Goal: Task Accomplishment & Management: Manage account settings

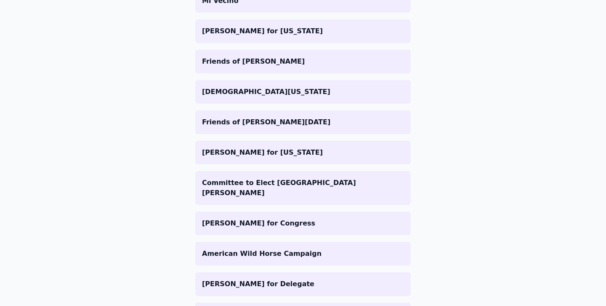
scroll to position [825, 0]
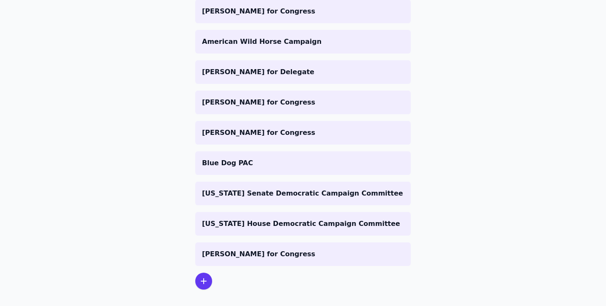
click at [204, 278] on icon at bounding box center [203, 280] width 5 height 5
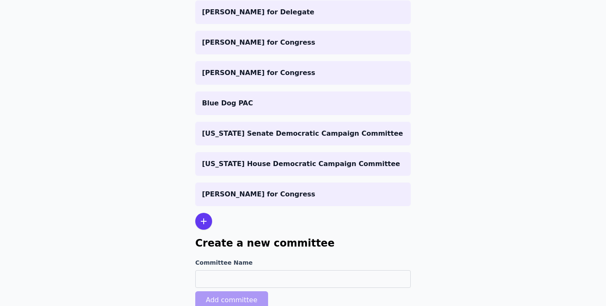
scroll to position [897, 0]
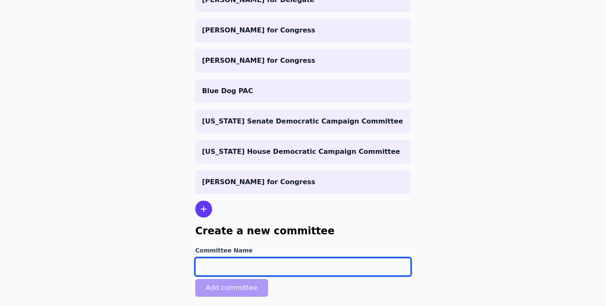
click at [216, 258] on input "Committee Name" at bounding box center [303, 267] width 216 height 18
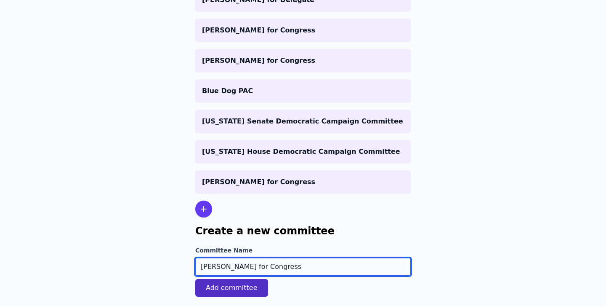
type input "[PERSON_NAME] for Congress"
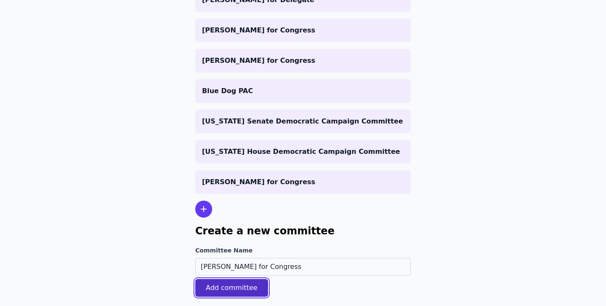
click at [234, 279] on button "Add committee" at bounding box center [231, 288] width 73 height 18
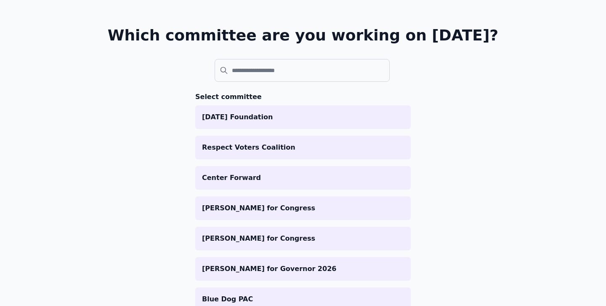
scroll to position [883, 0]
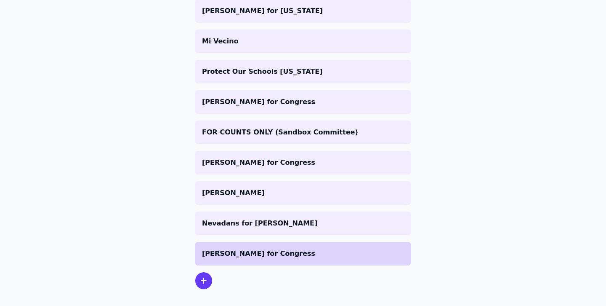
click at [237, 248] on p "[PERSON_NAME] for Congress" at bounding box center [303, 253] width 202 height 10
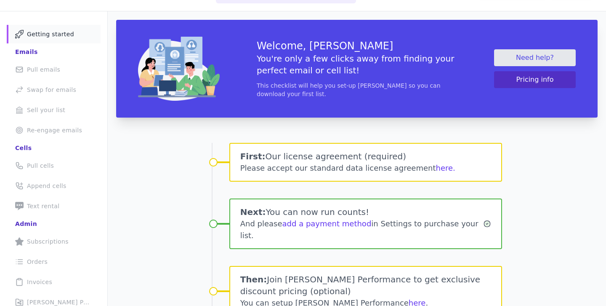
scroll to position [51, 0]
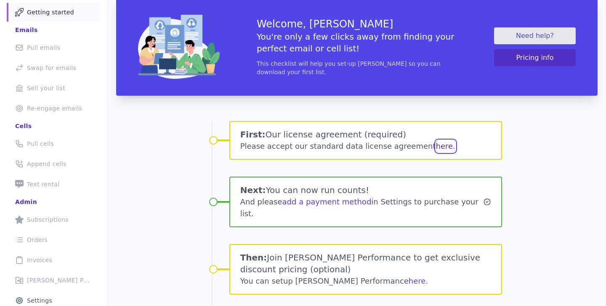
click at [436, 149] on button "here." at bounding box center [445, 146] width 19 height 12
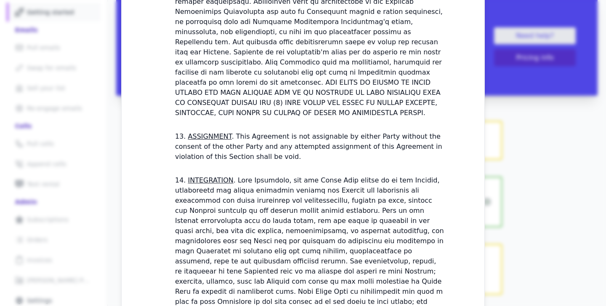
scroll to position [2481, 0]
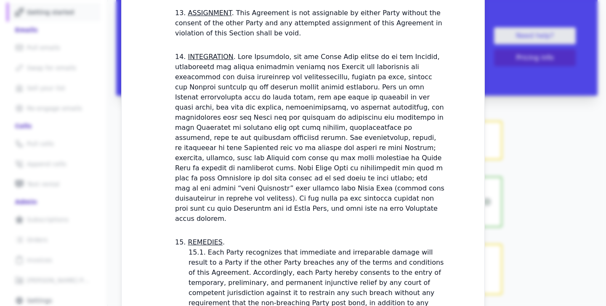
checkbox input "true"
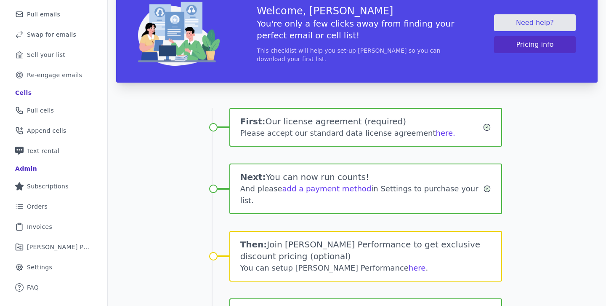
scroll to position [138, 0]
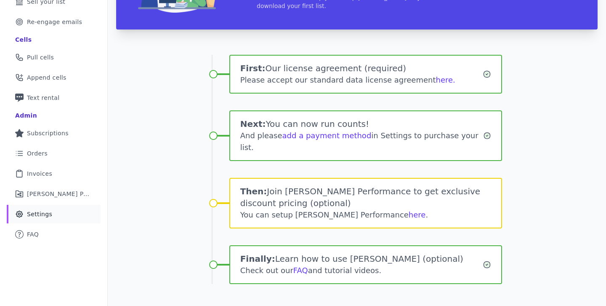
click at [48, 211] on span "Settings" at bounding box center [39, 214] width 25 height 8
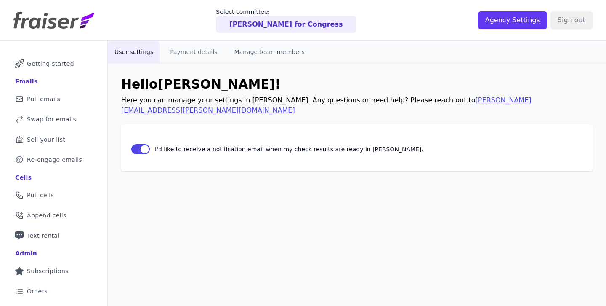
click at [250, 52] on button "Manage team members" at bounding box center [270, 52] width 84 height 22
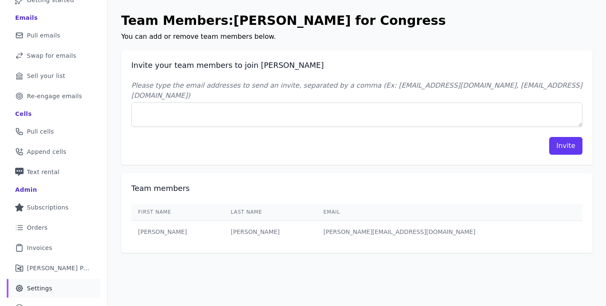
scroll to position [65, 0]
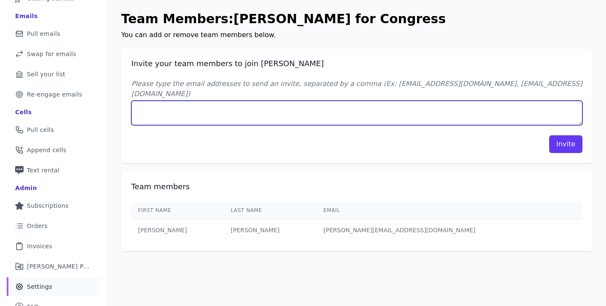
click at [219, 108] on textarea "Please type the email addresses to send an invite, separated by a comma (Ex: [E…" at bounding box center [356, 113] width 451 height 24
type textarea "[PERSON_NAME][EMAIL_ADDRESS][DOMAIN_NAME]"
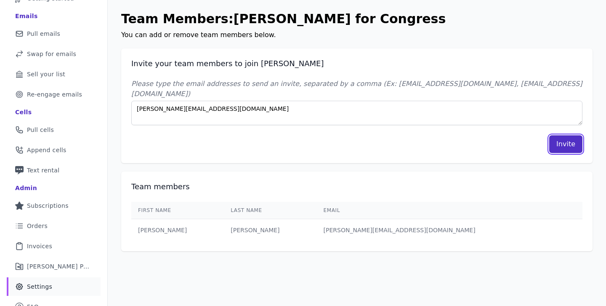
click at [566, 138] on button "Invite" at bounding box center [565, 144] width 33 height 18
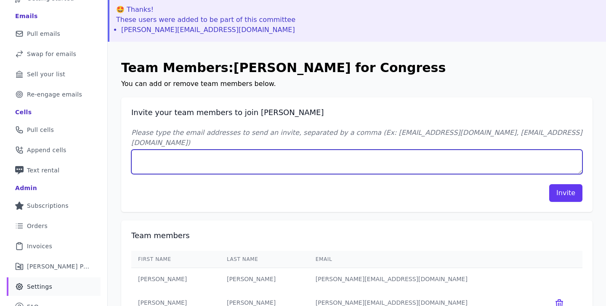
click at [233, 154] on textarea "Please type the email addresses to send an invite, separated by a comma (Ex: [E…" at bounding box center [356, 161] width 451 height 24
type textarea "[PERSON_NAME][EMAIL_ADDRESS][DOMAIN_NAME]"
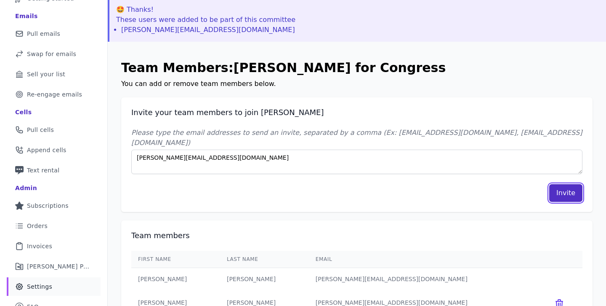
click at [564, 189] on button "Invite" at bounding box center [565, 193] width 33 height 18
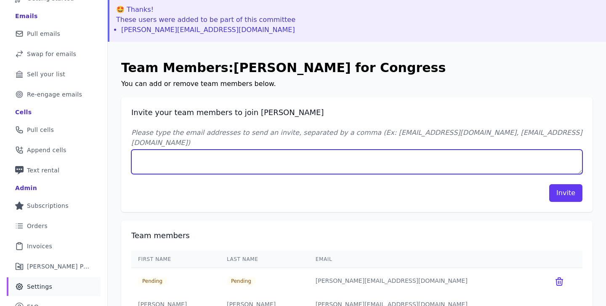
click at [240, 153] on textarea "Please type the email addresses to send an invite, separated by a comma (Ex: [E…" at bounding box center [356, 161] width 451 height 24
type textarea "[PERSON_NAME][EMAIL_ADDRESS][DOMAIN_NAME]"
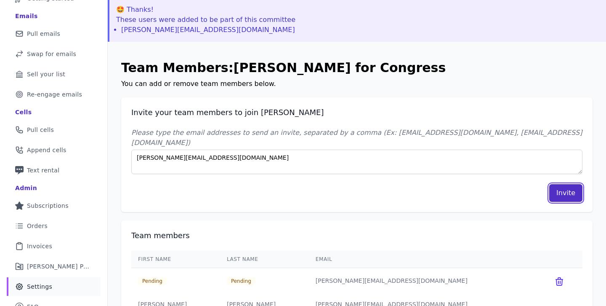
click at [572, 184] on button "Invite" at bounding box center [565, 193] width 33 height 18
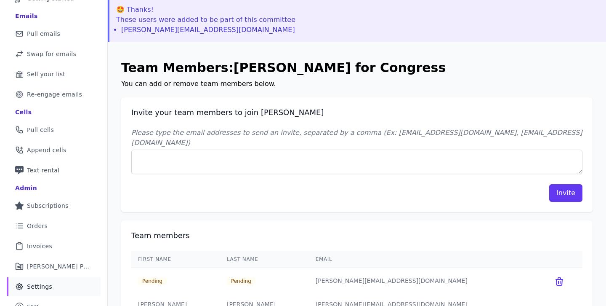
scroll to position [138, 0]
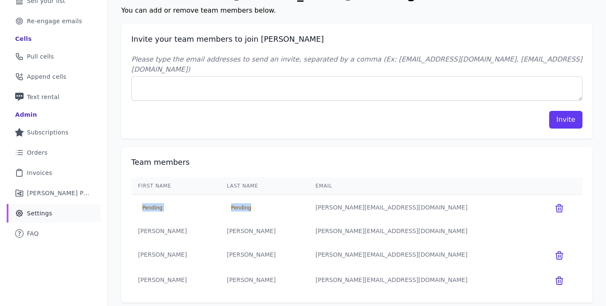
drag, startPoint x: 272, startPoint y: 195, endPoint x: 137, endPoint y: 191, distance: 135.6
click at [137, 194] on tr "Pending Pending sean@bcomonline.com" at bounding box center [356, 207] width 451 height 26
click at [137, 195] on td "Pending" at bounding box center [175, 207] width 89 height 26
drag, startPoint x: 137, startPoint y: 195, endPoint x: 292, endPoint y: 195, distance: 154.9
click at [292, 195] on tr "Pending Pending sean@bcomonline.com" at bounding box center [356, 207] width 451 height 26
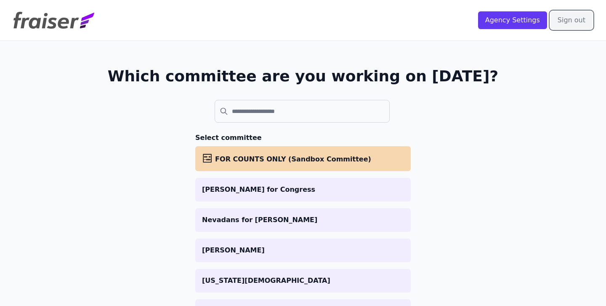
click at [577, 22] on input "Sign out" at bounding box center [572, 20] width 42 height 18
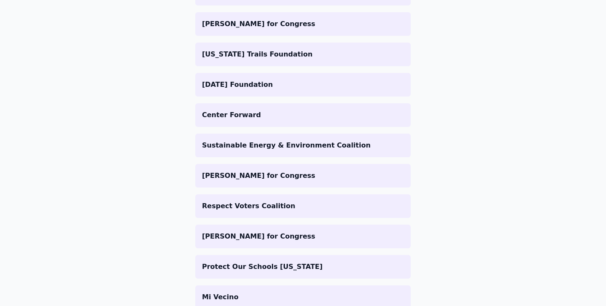
scroll to position [84, 0]
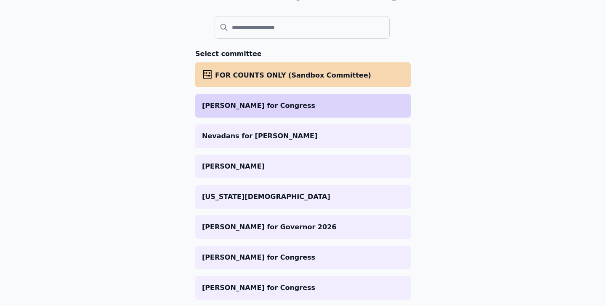
click at [228, 111] on li "[PERSON_NAME] for Congress" at bounding box center [303, 106] width 216 height 24
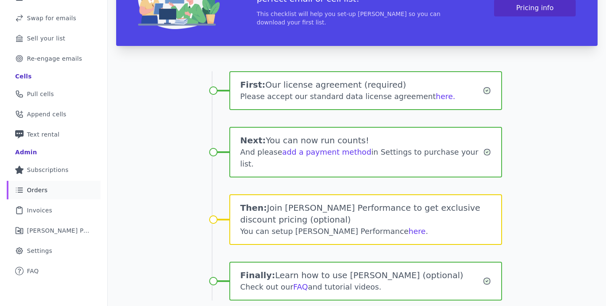
scroll to position [117, 0]
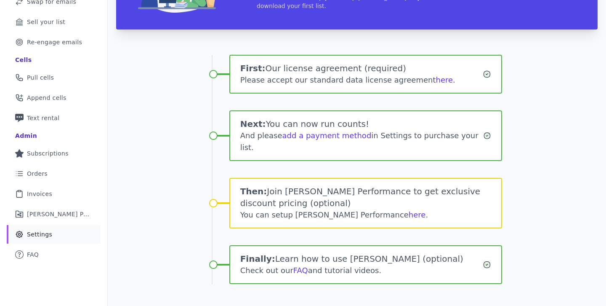
click at [39, 232] on span "Settings" at bounding box center [39, 234] width 25 height 8
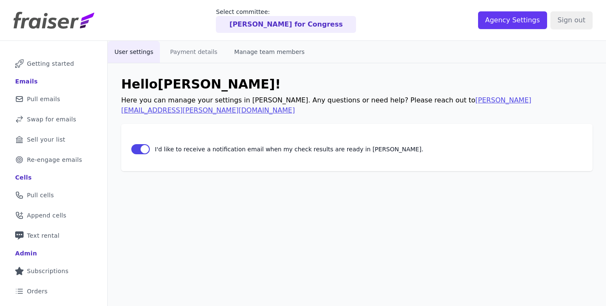
click at [261, 55] on button "Manage team members" at bounding box center [270, 52] width 84 height 22
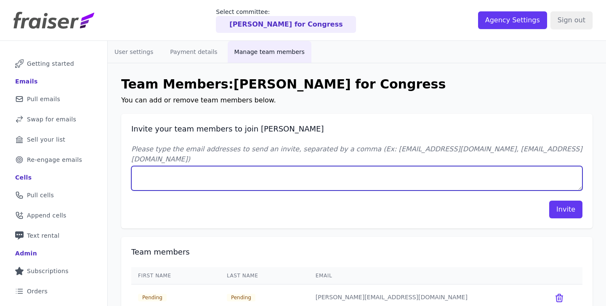
click at [262, 170] on textarea "Please type the email addresses to send an invite, separated by a comma (Ex: [E…" at bounding box center [356, 178] width 451 height 24
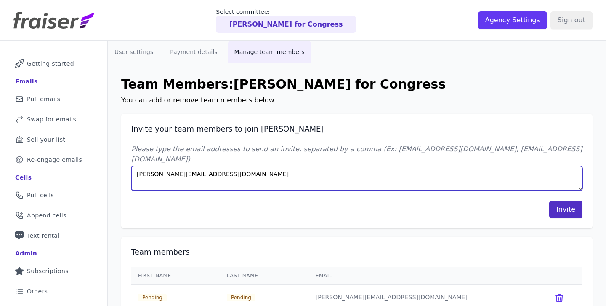
type textarea "[PERSON_NAME][EMAIL_ADDRESS][DOMAIN_NAME]"
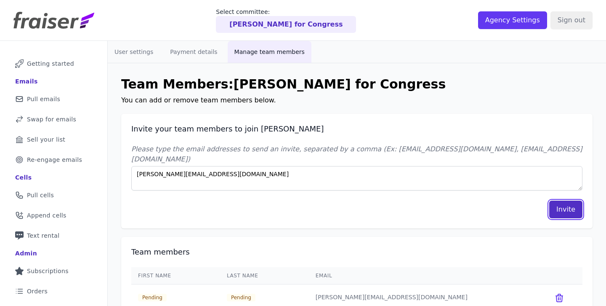
click at [574, 200] on button "Invite" at bounding box center [565, 209] width 33 height 18
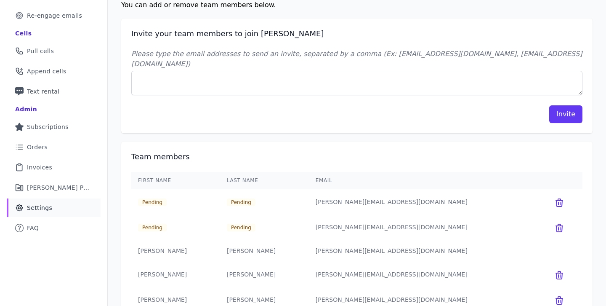
scroll to position [164, 0]
